Goal: Information Seeking & Learning: Learn about a topic

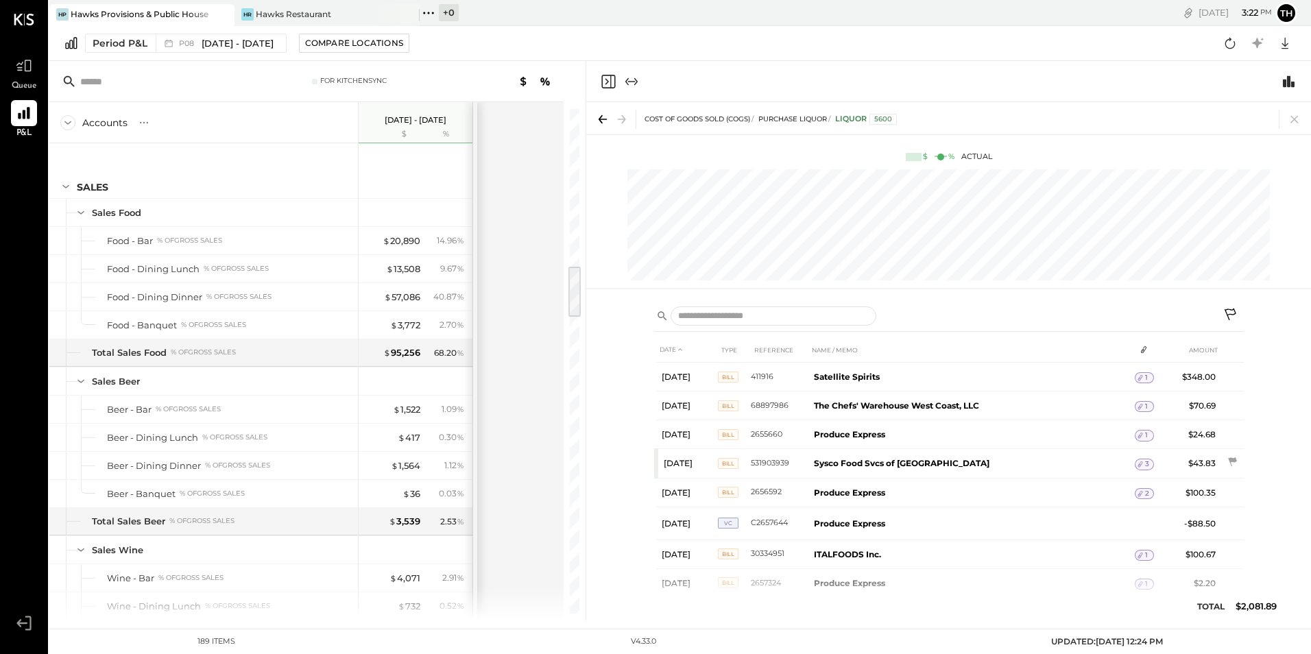
scroll to position [549, 0]
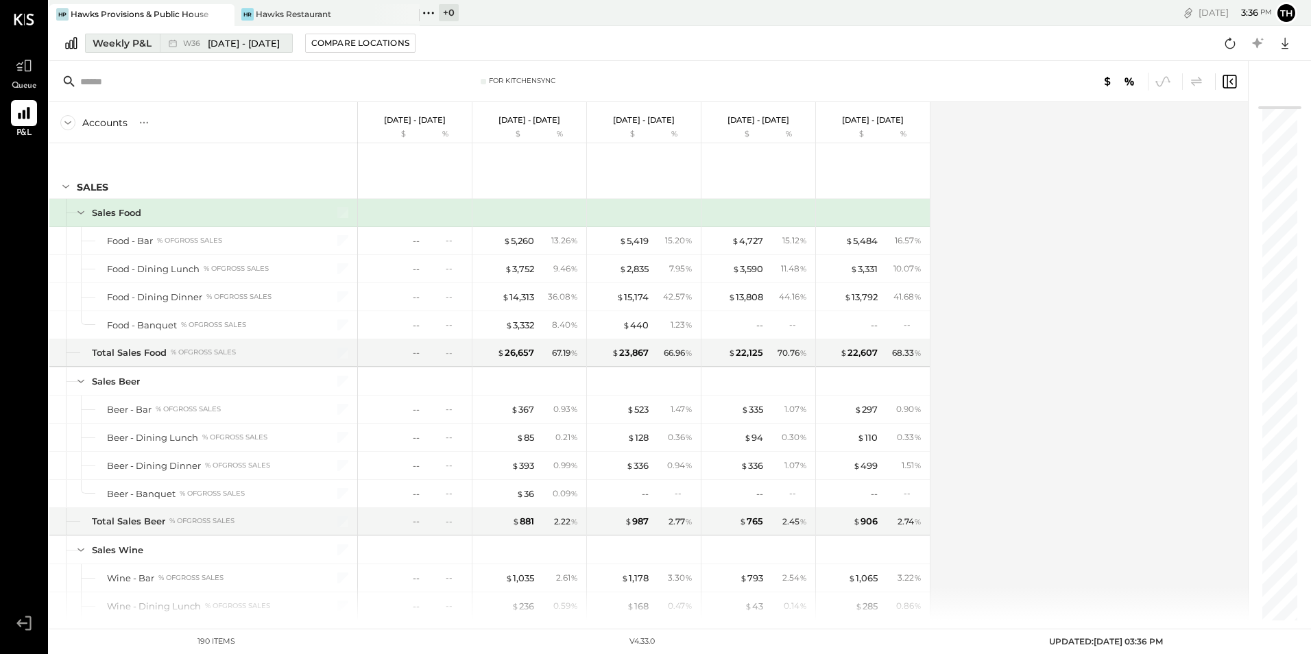
click at [235, 48] on span "[DATE] - [DATE]" at bounding box center [244, 43] width 72 height 13
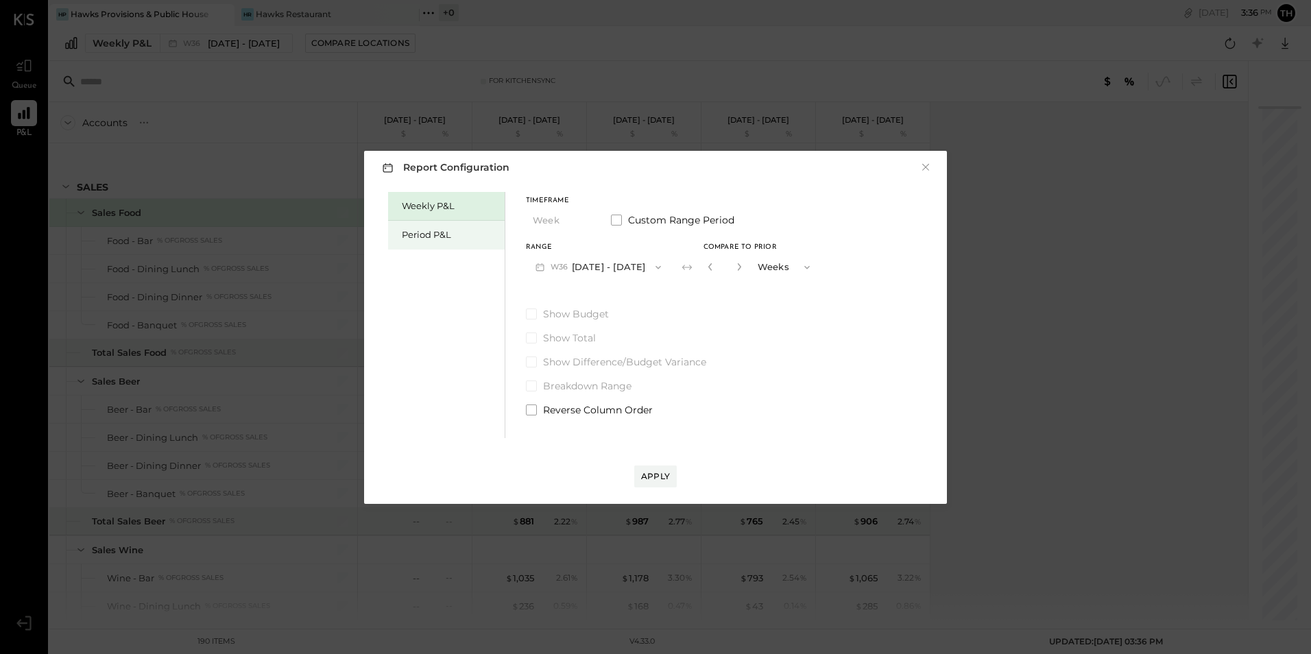
click at [411, 235] on div "Period P&L" at bounding box center [450, 234] width 96 height 13
click at [580, 264] on button "P09 [DATE] - [DATE]" at bounding box center [597, 266] width 143 height 25
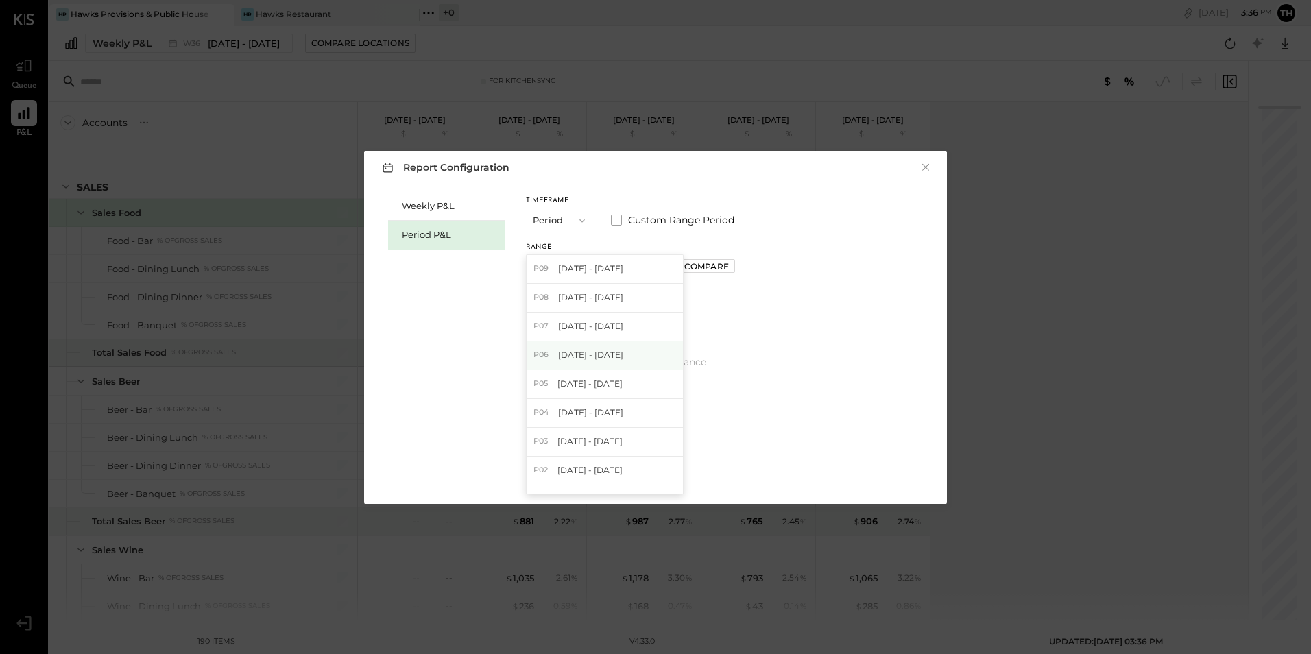
click at [553, 355] on div "P06 [DATE] - [DATE]" at bounding box center [605, 356] width 156 height 29
click at [657, 477] on div "Apply" at bounding box center [655, 476] width 29 height 12
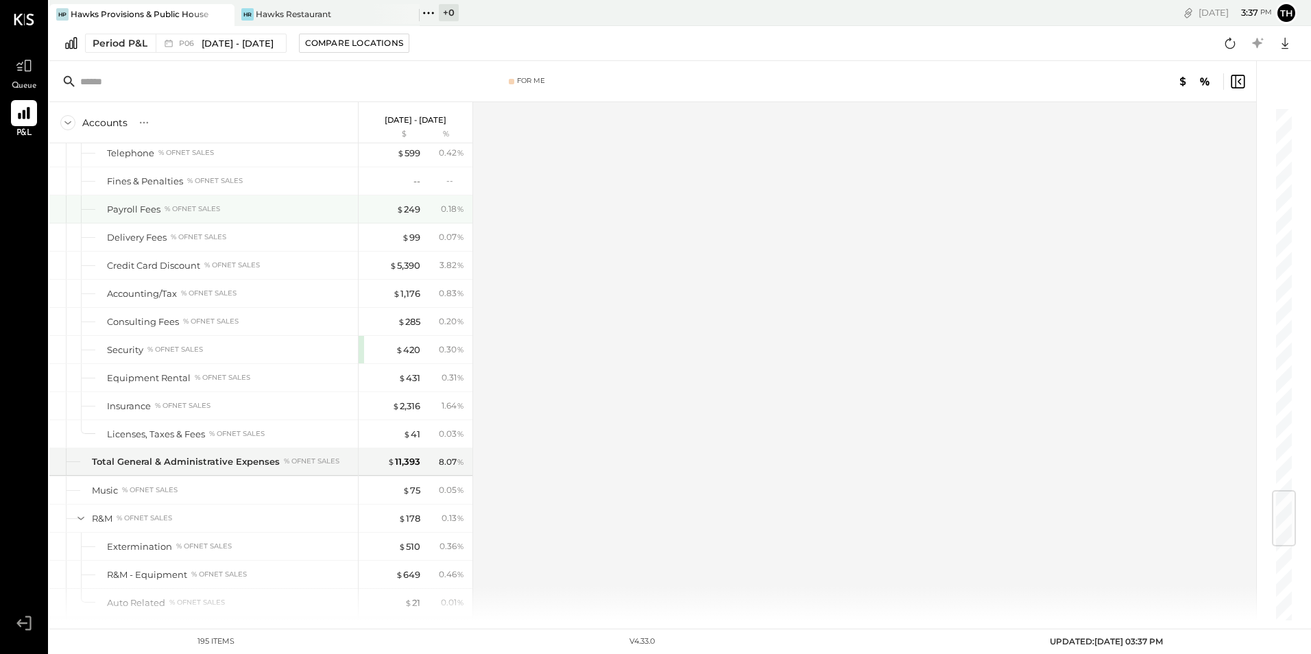
scroll to position [3168, 0]
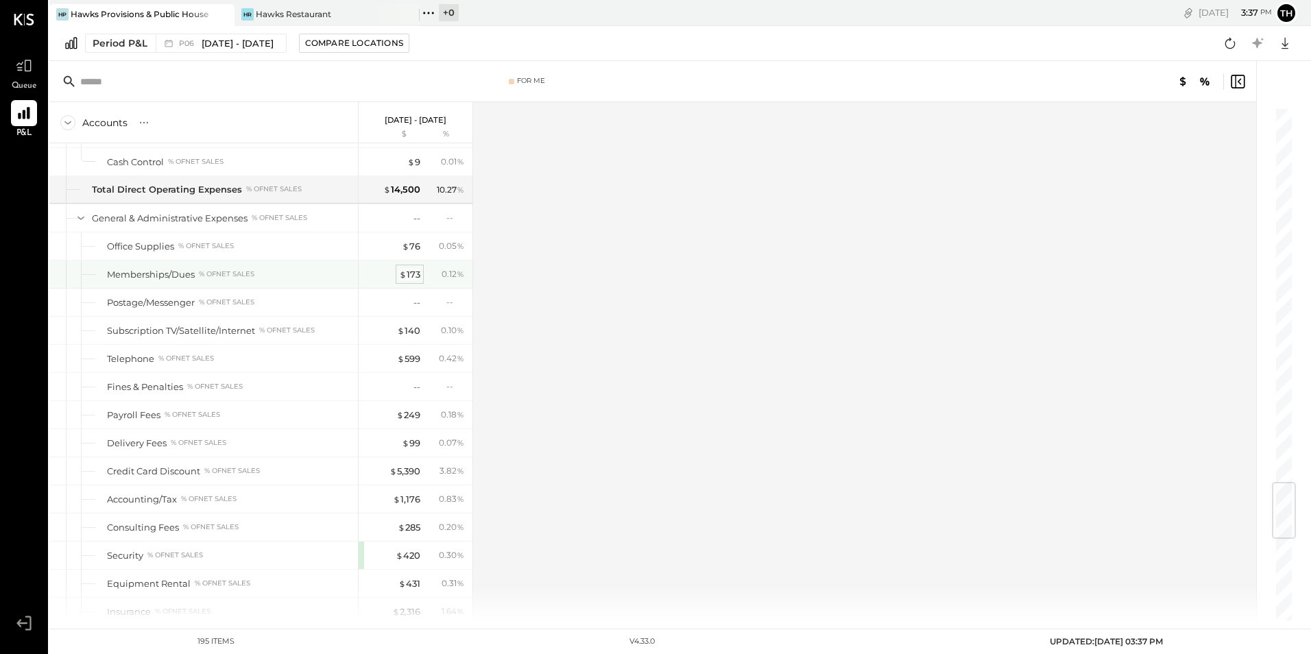
click at [417, 275] on div "$ 173" at bounding box center [409, 274] width 21 height 13
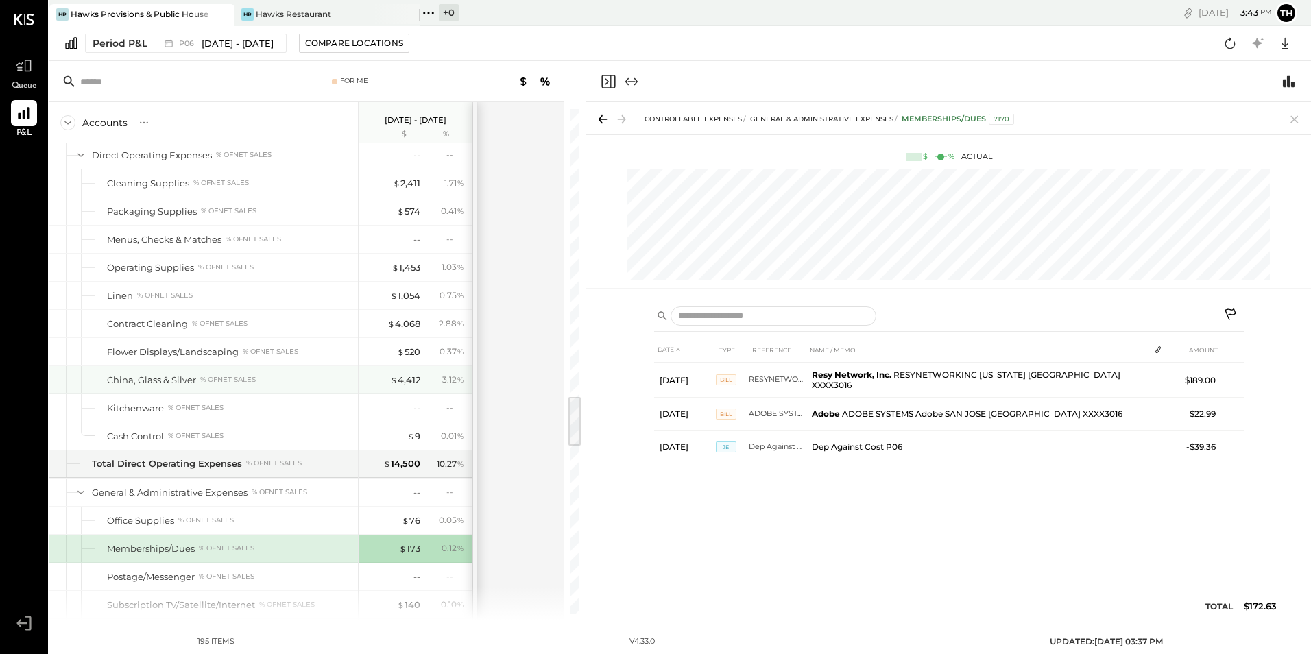
scroll to position [2825, 0]
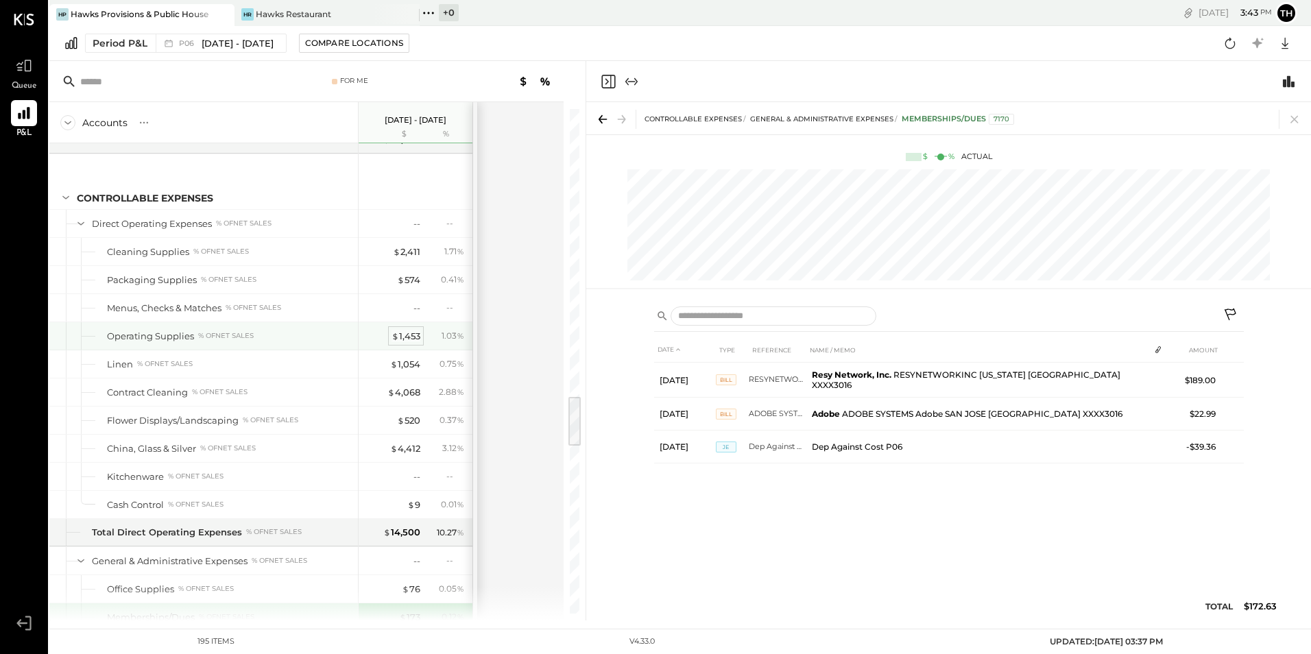
click at [407, 332] on div "$ 1,453" at bounding box center [406, 336] width 29 height 13
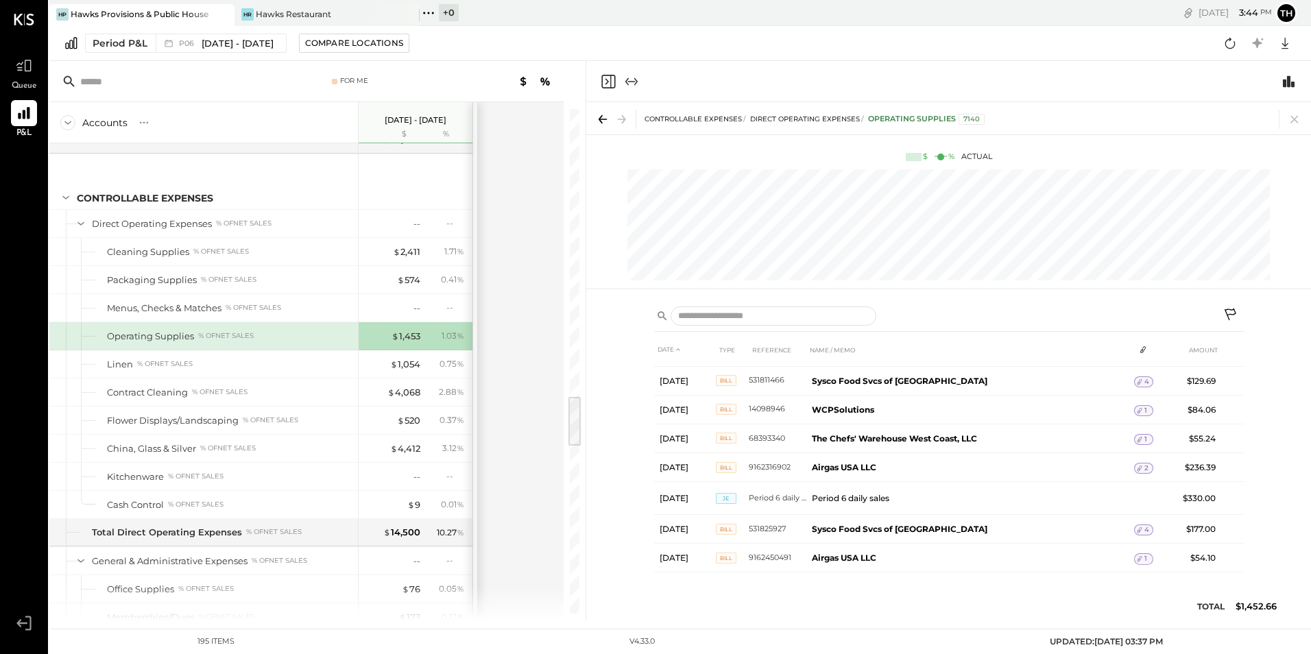
scroll to position [76, 0]
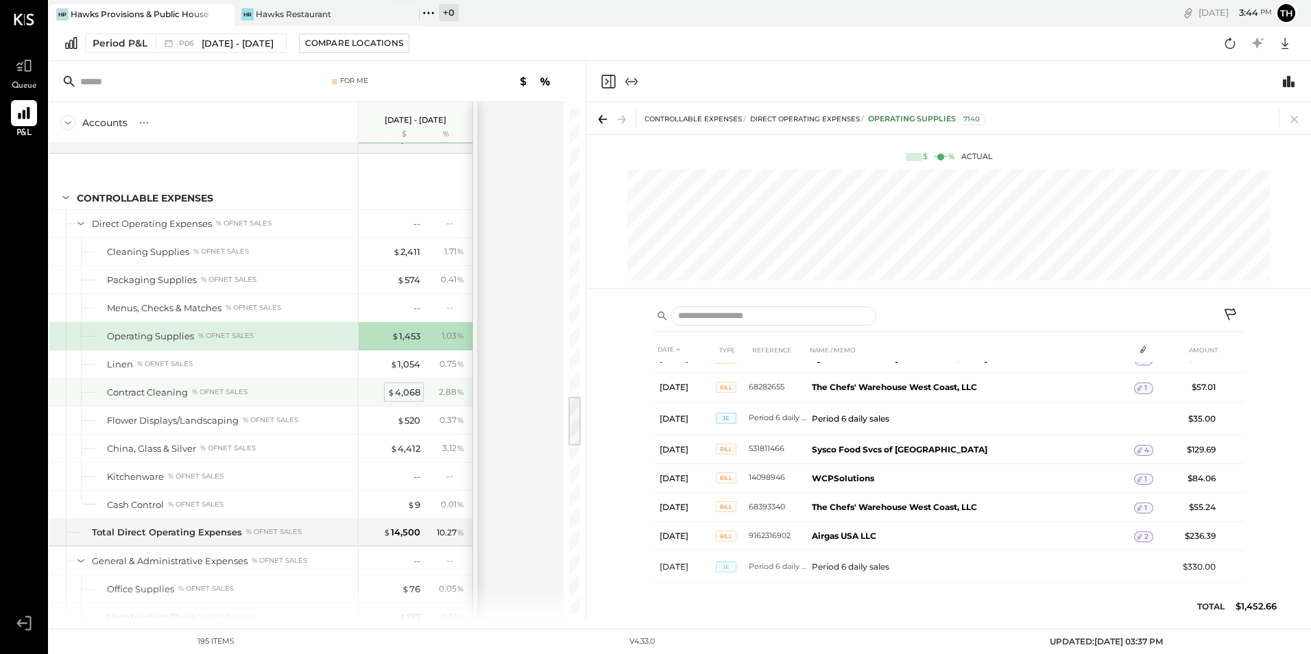
click at [396, 390] on div "$ 4,068" at bounding box center [403, 392] width 33 height 13
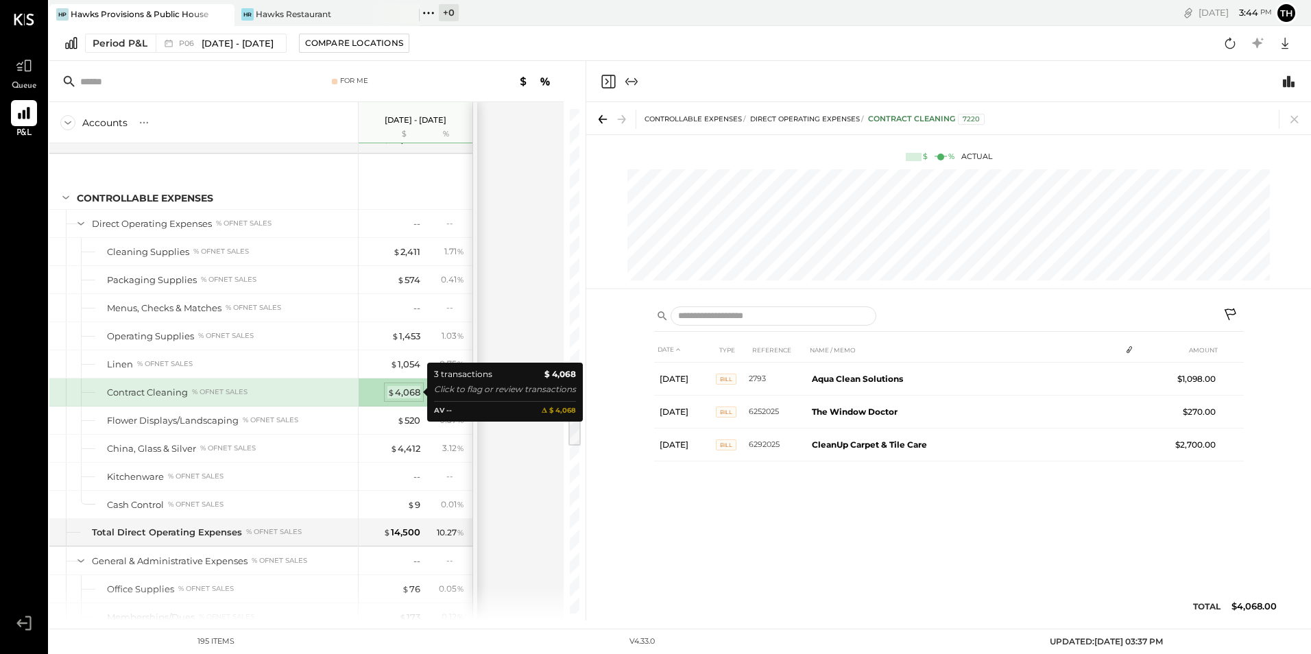
scroll to position [0, 0]
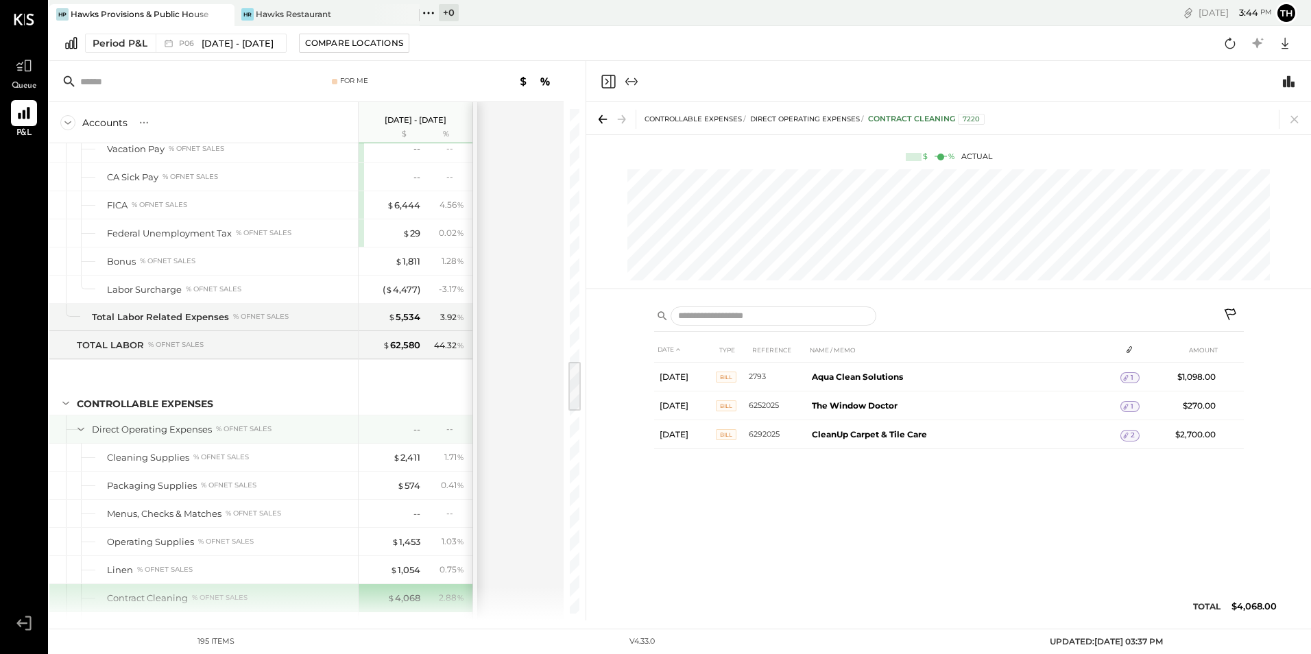
scroll to position [2483, 0]
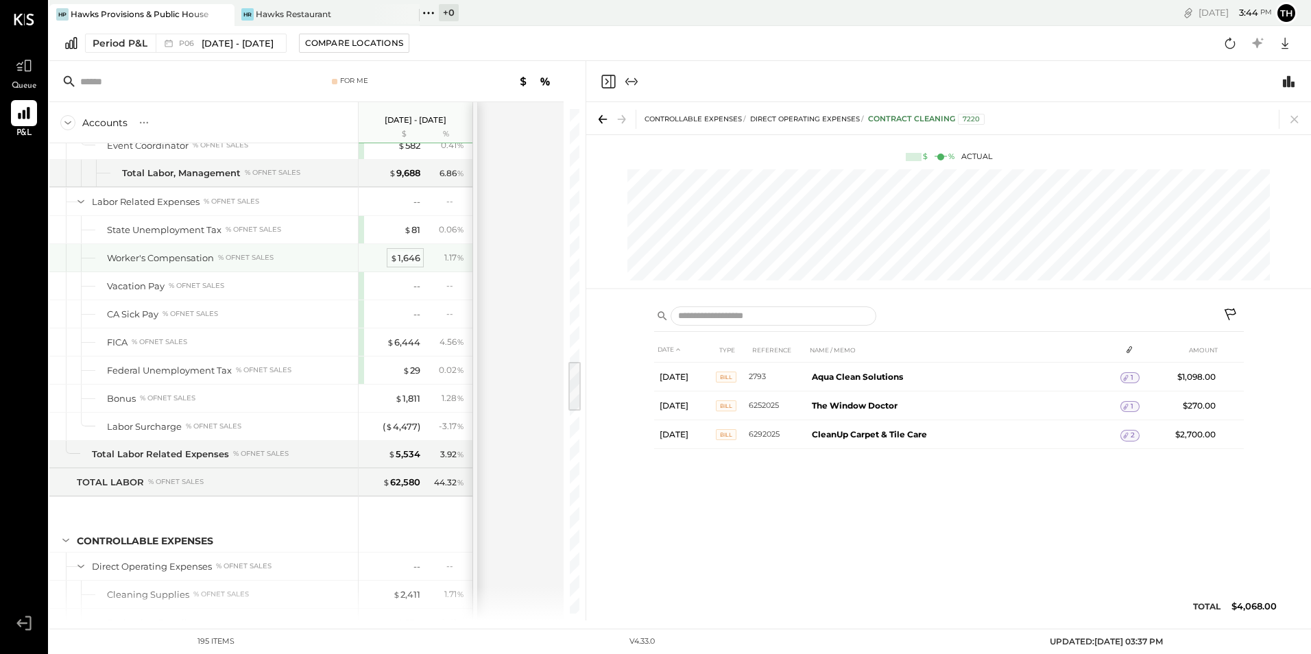
click at [416, 256] on div "$ 1,646" at bounding box center [405, 258] width 30 height 13
